Goal: Task Accomplishment & Management: Complete application form

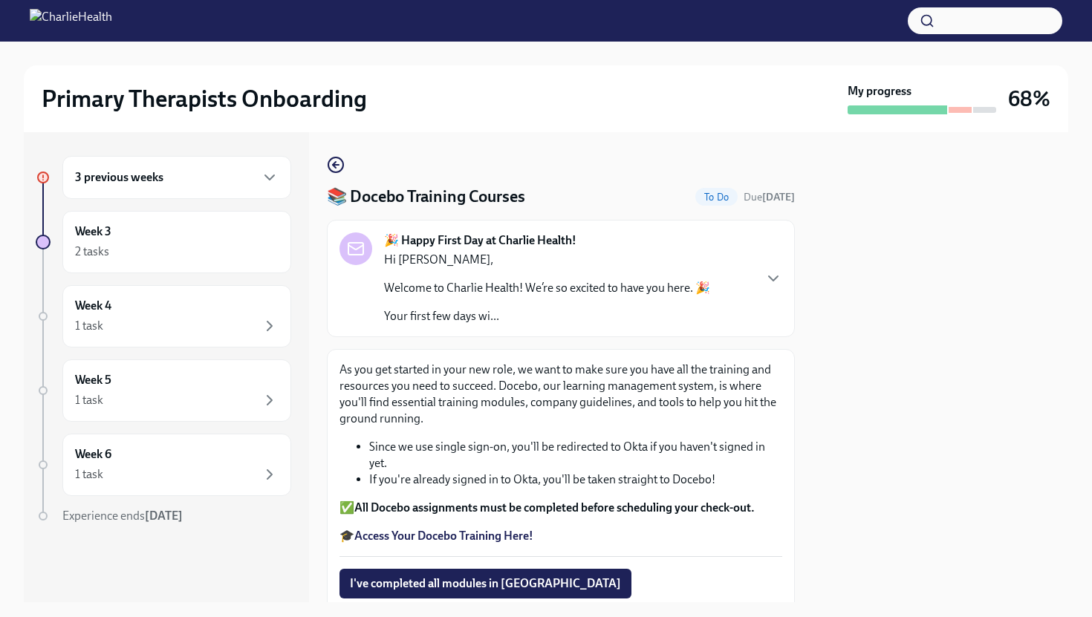
scroll to position [104, 0]
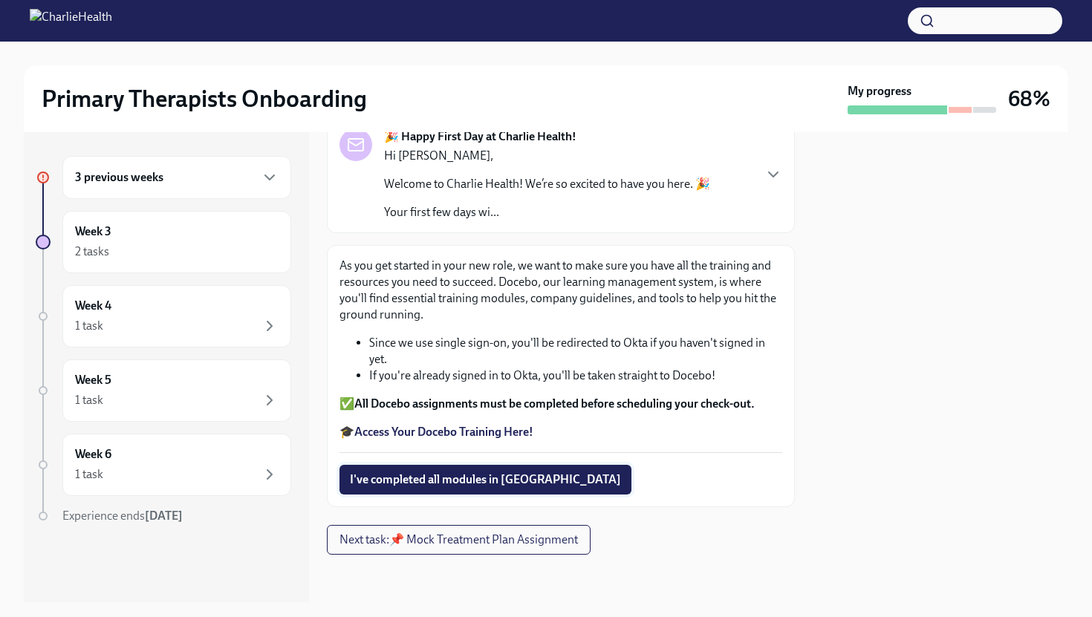
click at [483, 476] on span "I've completed all modules in [GEOGRAPHIC_DATA]" at bounding box center [485, 479] width 271 height 15
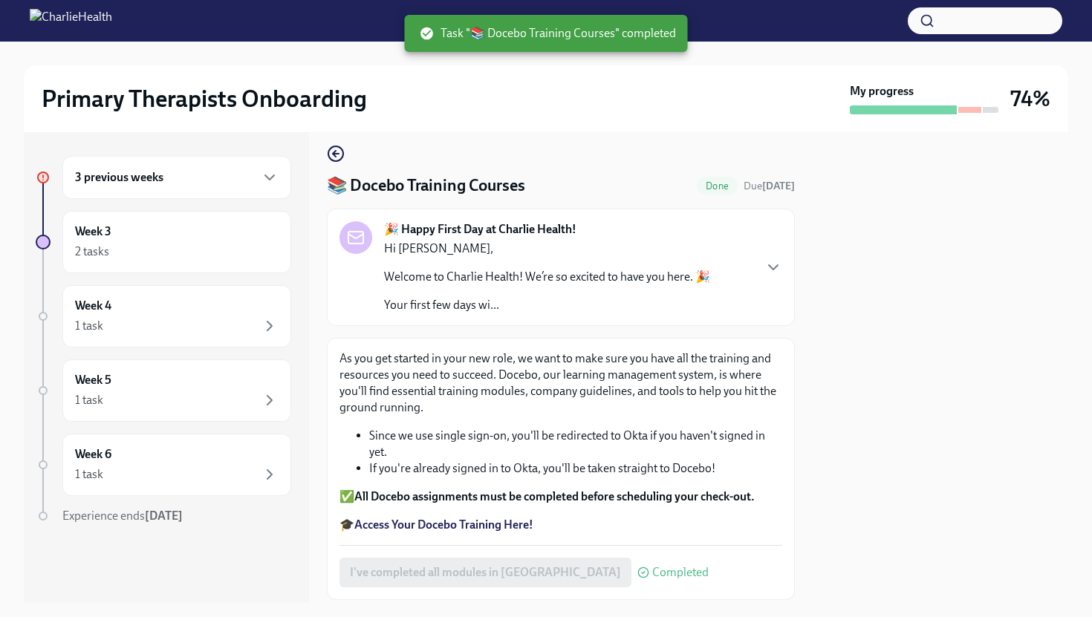
scroll to position [0, 0]
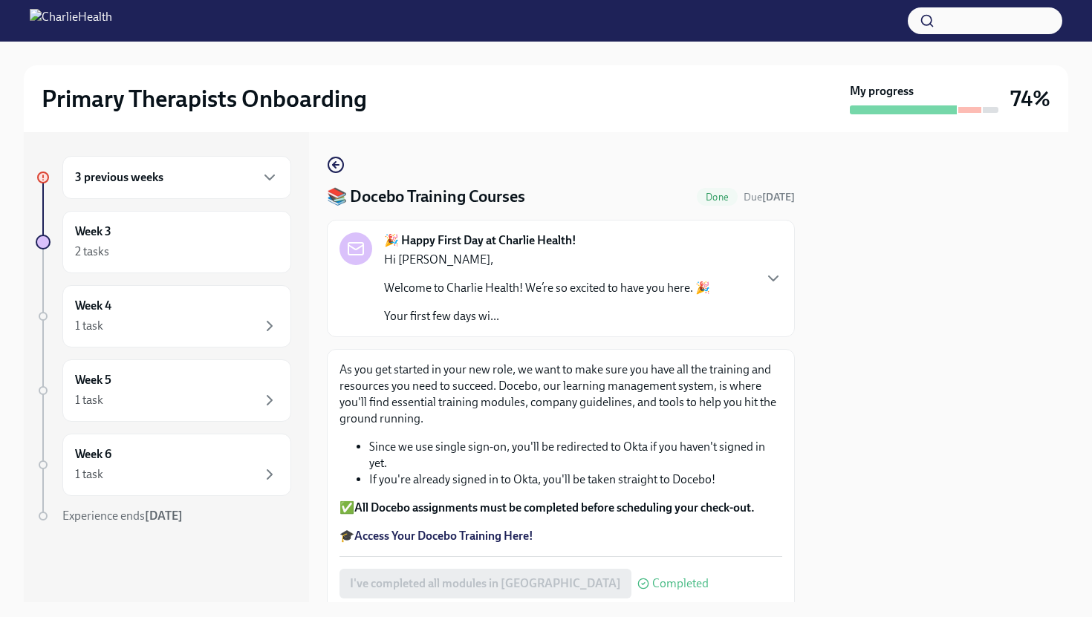
click at [241, 179] on div "3 previous weeks" at bounding box center [176, 178] width 203 height 18
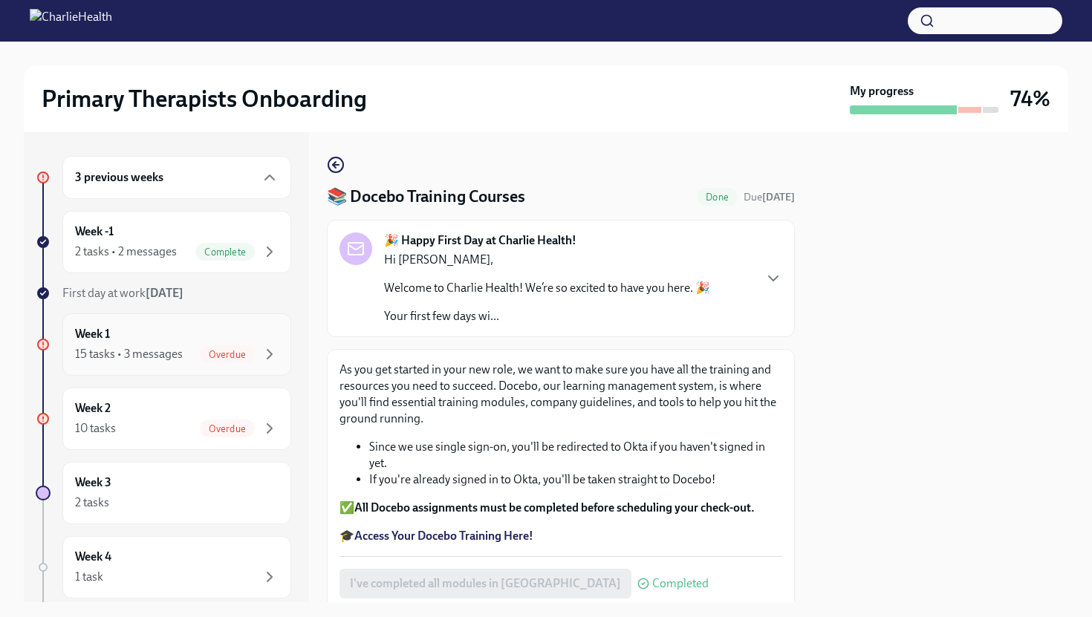
click at [196, 350] on div "15 tasks • 3 messages Overdue" at bounding box center [176, 354] width 203 height 18
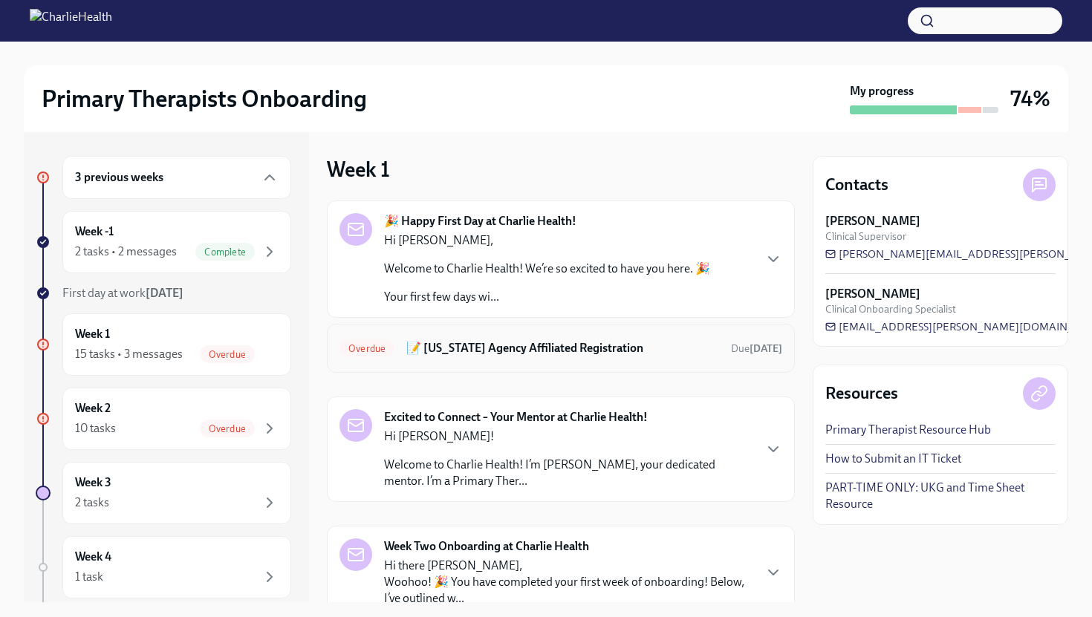
click at [613, 350] on h6 "📝 [US_STATE] Agency Affiliated Registration" at bounding box center [562, 348] width 313 height 16
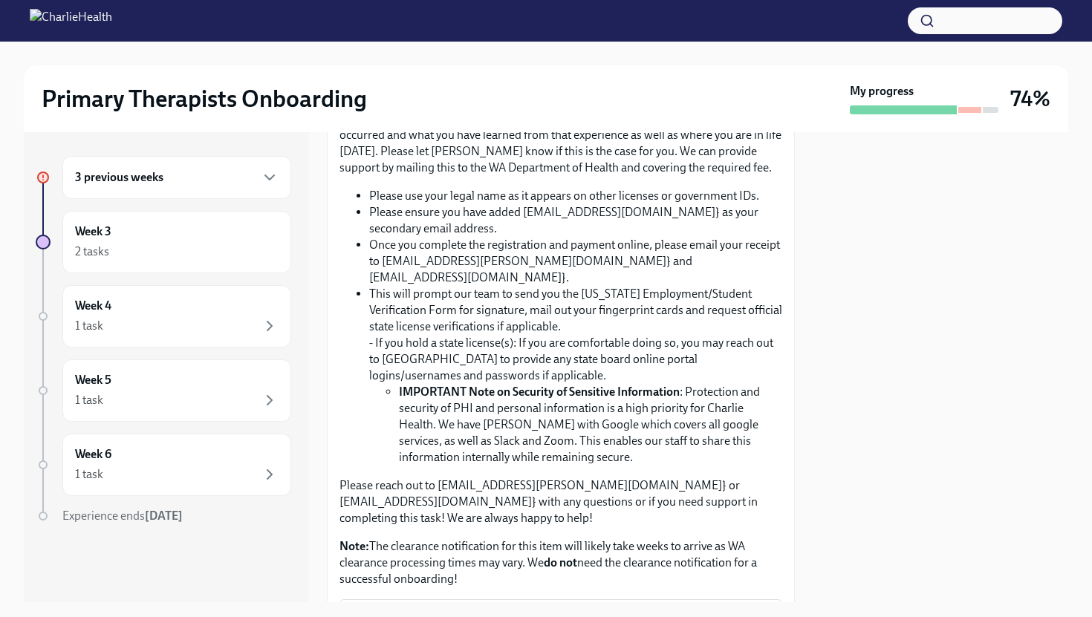
scroll to position [862, 0]
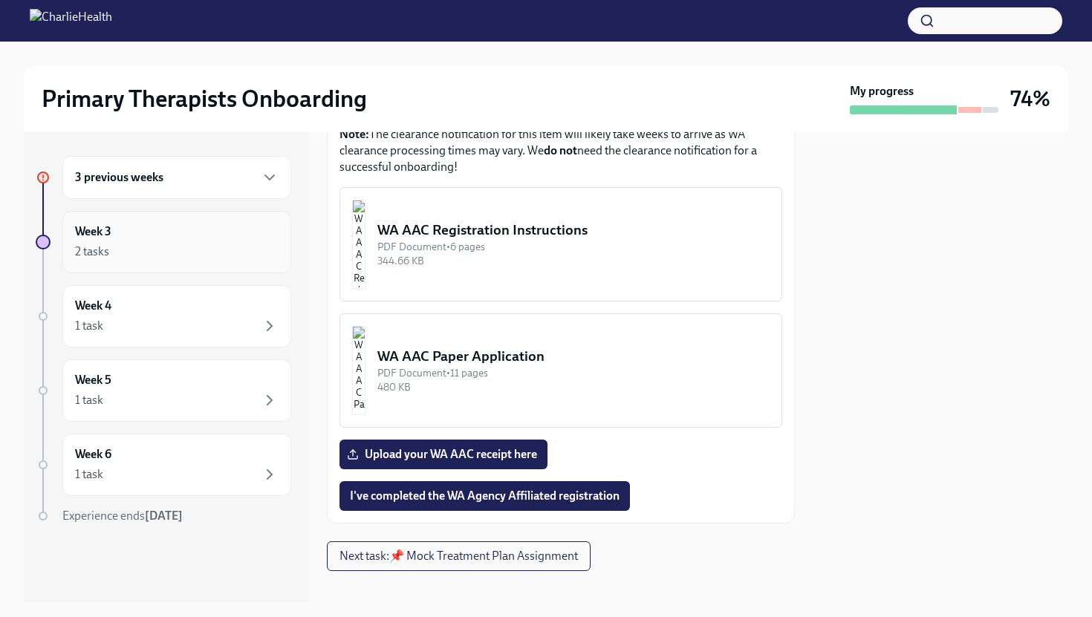
click at [208, 238] on div "Week 3 2 tasks" at bounding box center [176, 242] width 203 height 37
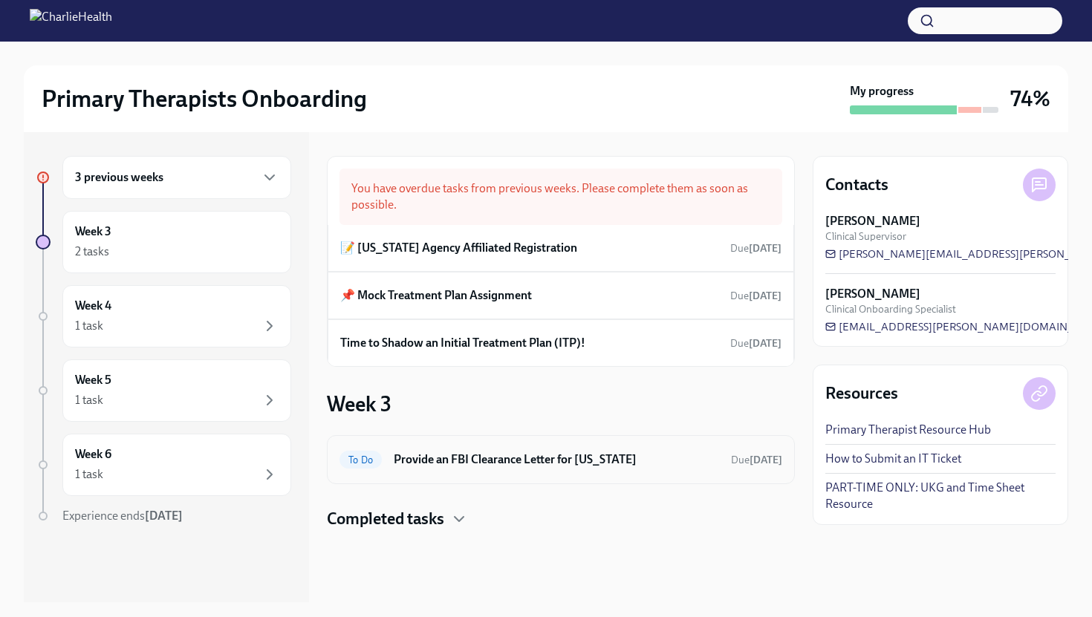
click at [484, 458] on h6 "Provide an FBI Clearance Letter for [US_STATE]" at bounding box center [556, 459] width 325 height 16
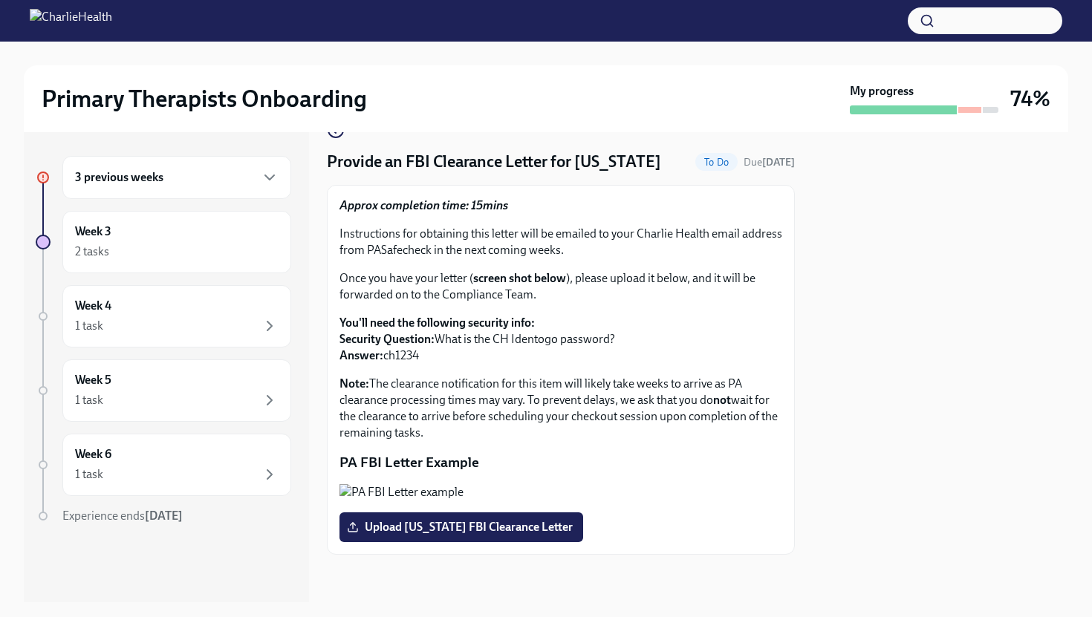
scroll to position [166, 0]
click at [470, 526] on span "Upload [US_STATE] FBI Clearance Letter" at bounding box center [461, 527] width 223 height 15
click at [0, 0] on input "Upload [US_STATE] FBI Clearance Letter" at bounding box center [0, 0] width 0 height 0
drag, startPoint x: 431, startPoint y: 195, endPoint x: 368, endPoint y: 194, distance: 62.4
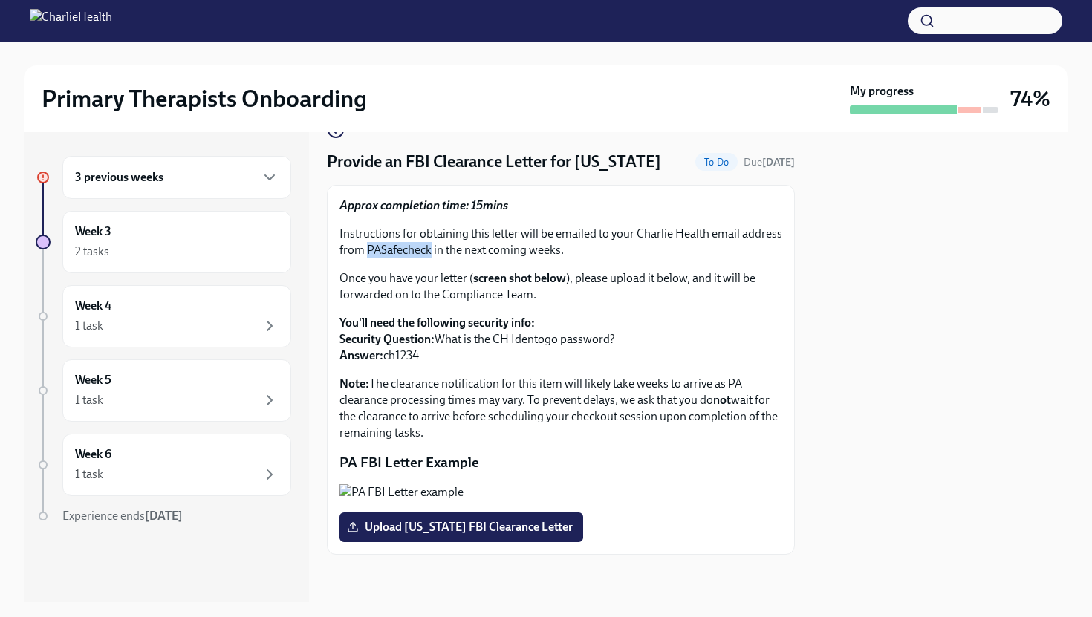
click at [368, 226] on p "Instructions for obtaining this letter will be emailed to your Charlie Health e…" at bounding box center [560, 242] width 443 height 33
copy p "PASafecheck"
click at [599, 376] on p "Note: The clearance notification for this item will likely take weeks to arrive…" at bounding box center [560, 408] width 443 height 65
click at [220, 252] on div "2 tasks" at bounding box center [176, 252] width 203 height 18
